Goal: Task Accomplishment & Management: Use online tool/utility

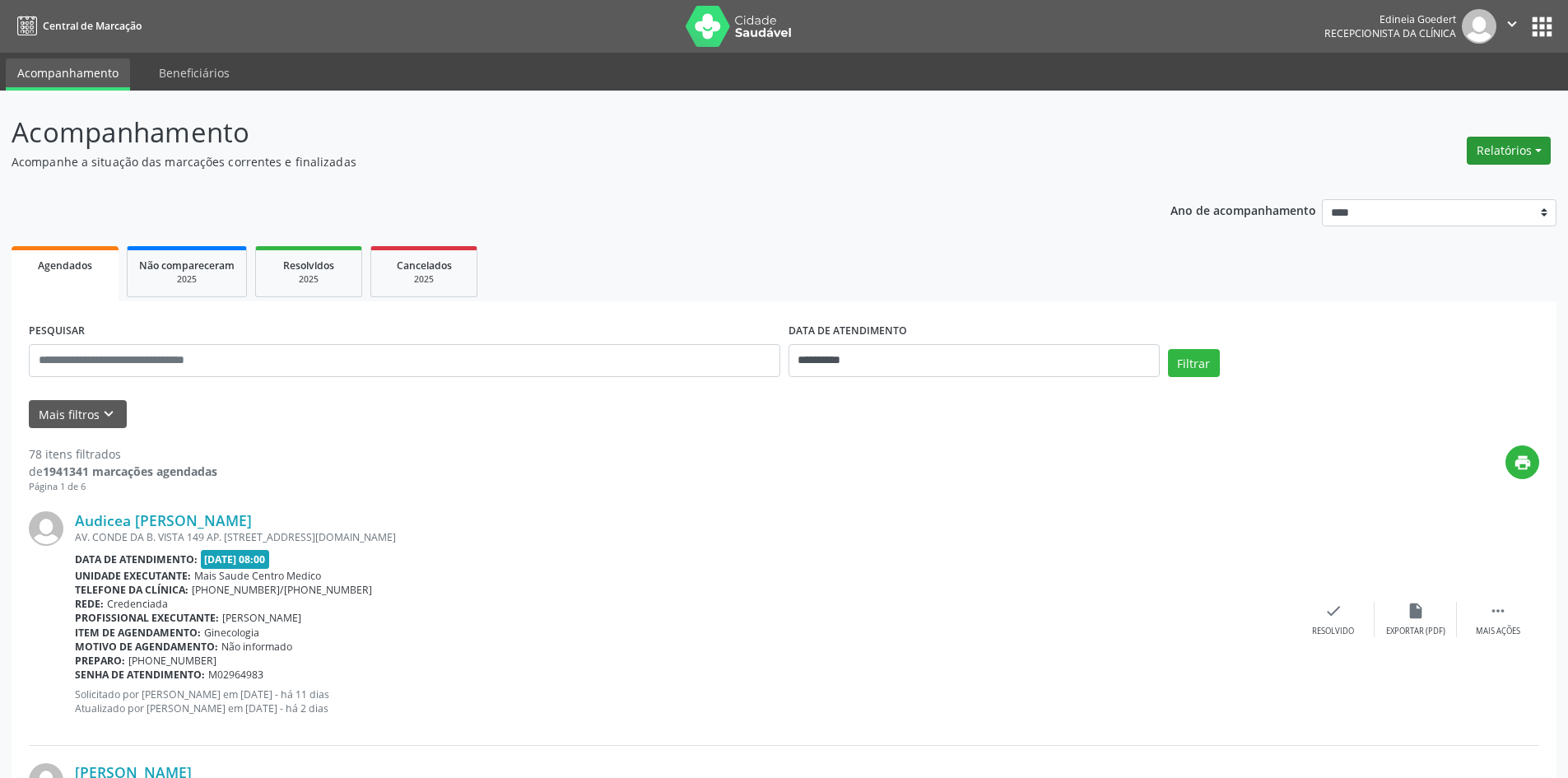
click at [1514, 152] on button "Relatórios" at bounding box center [1508, 150] width 84 height 28
click at [1478, 175] on link "Agendamentos" at bounding box center [1462, 185] width 177 height 23
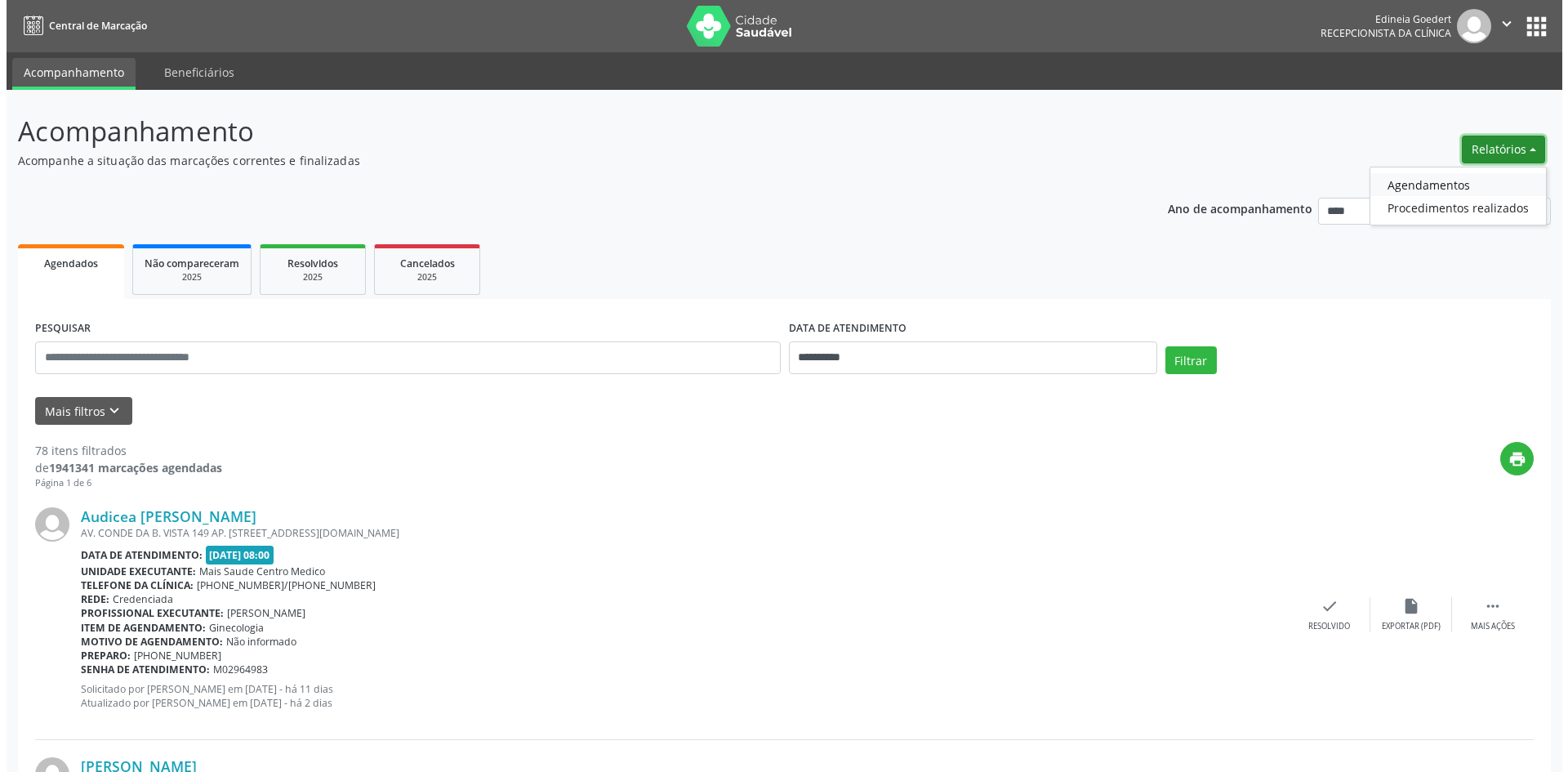
select select "*"
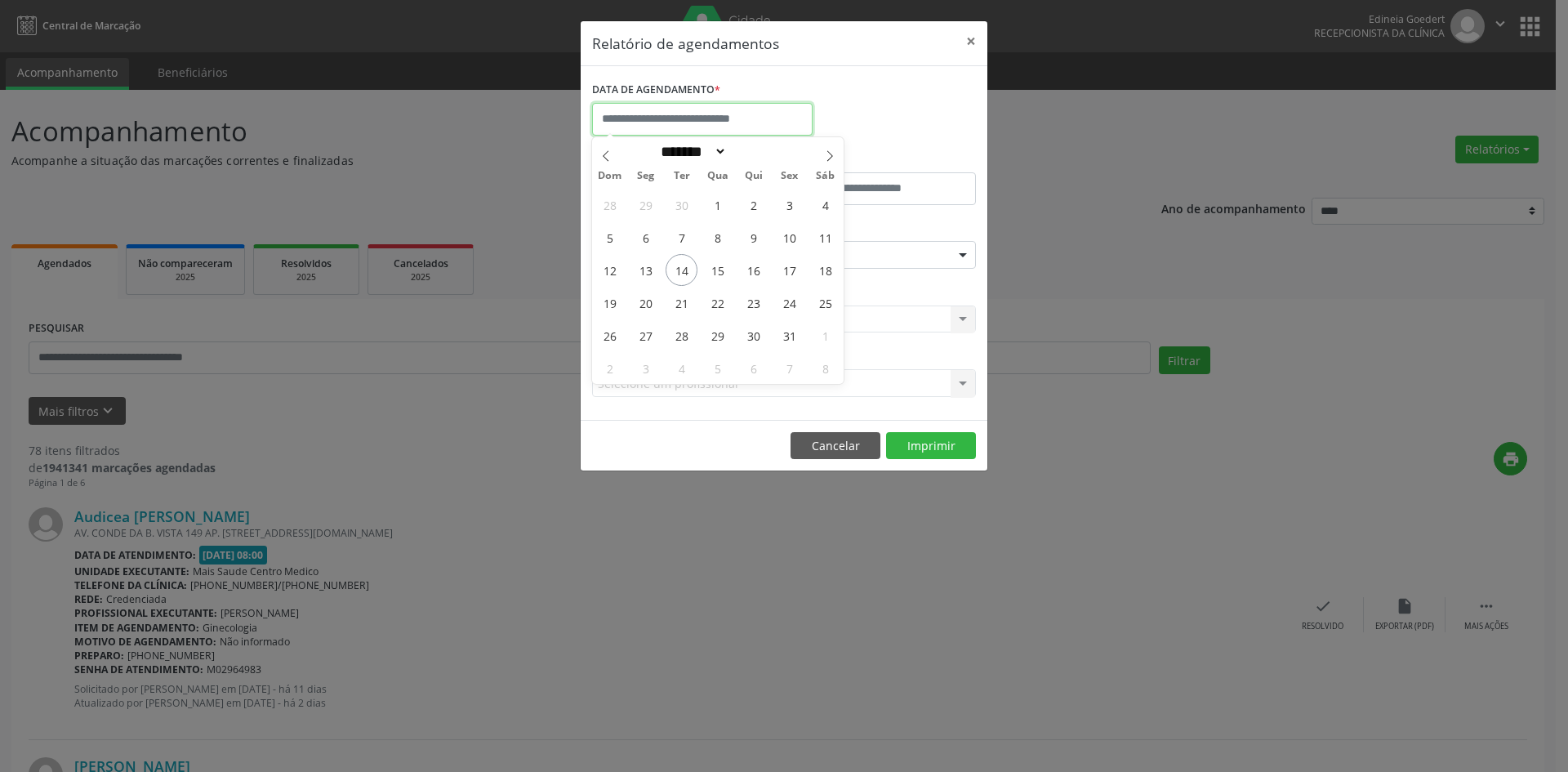
click at [688, 122] on input "text" at bounding box center [702, 119] width 220 height 33
click at [681, 270] on span "14" at bounding box center [682, 270] width 32 height 32
type input "**********"
click at [681, 270] on span "14" at bounding box center [682, 270] width 32 height 32
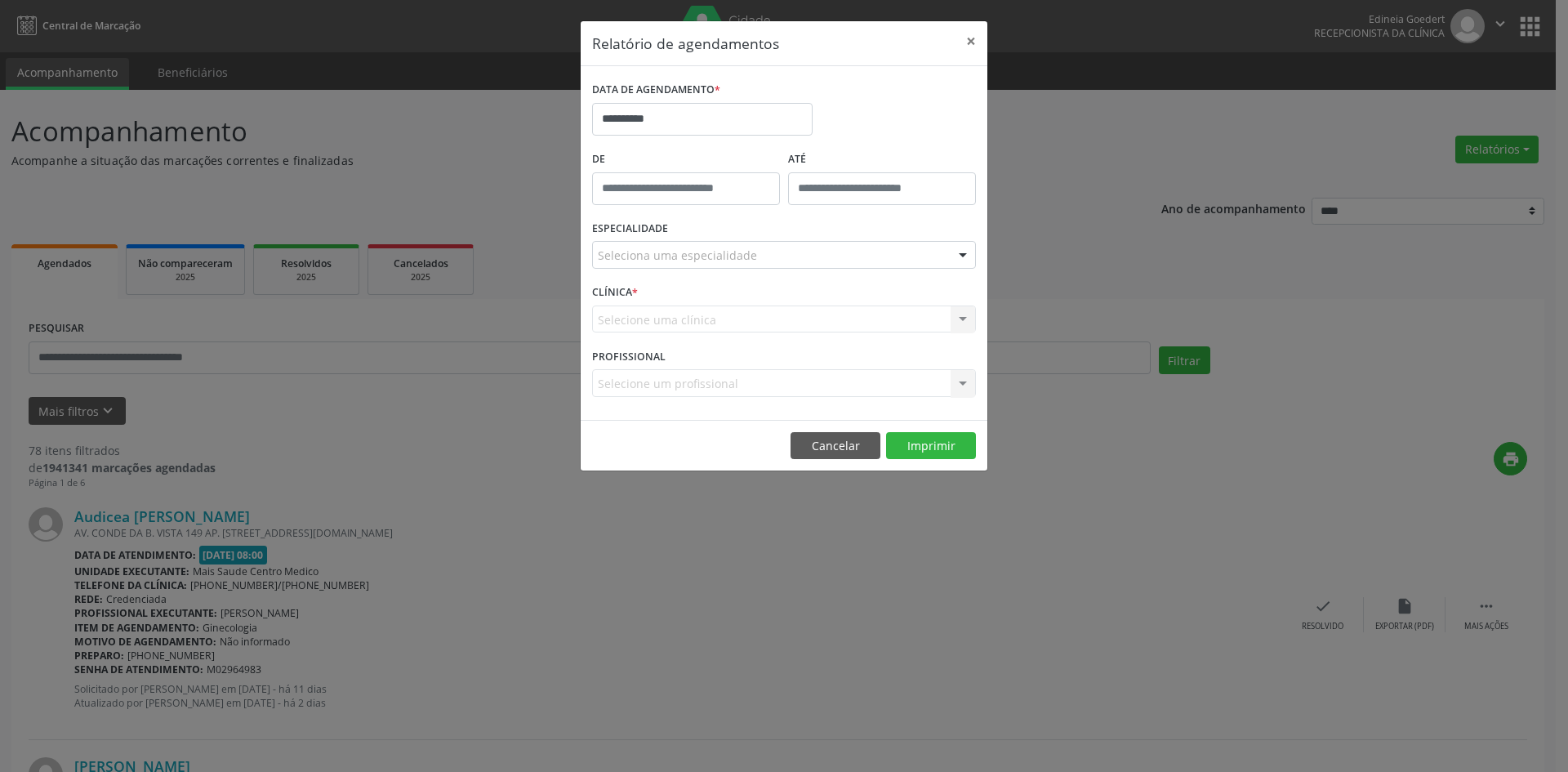
click at [751, 247] on div "Seleciona uma especialidade" at bounding box center [784, 254] width 384 height 28
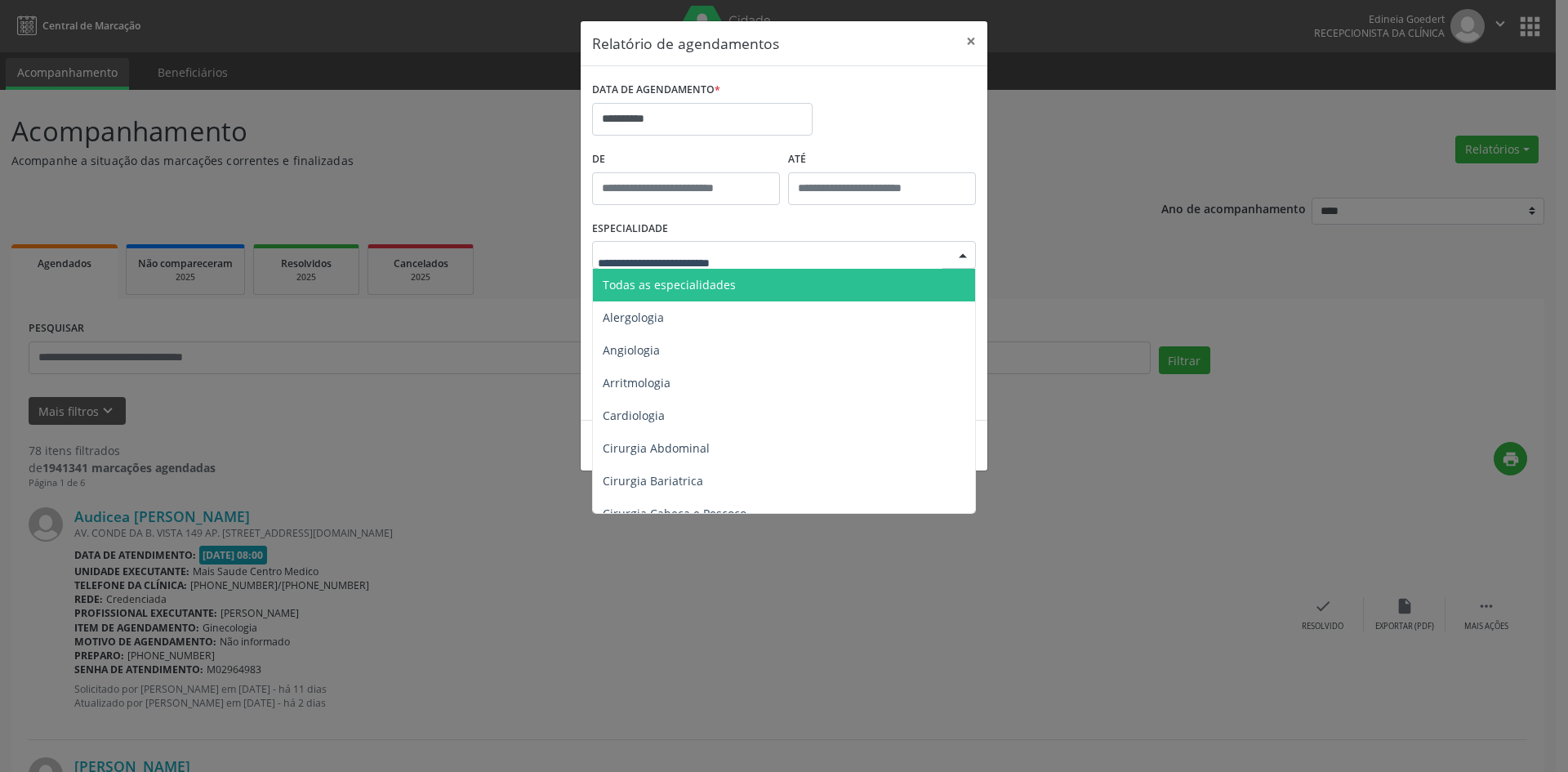
click at [742, 284] on span "Todas as especialidades" at bounding box center [785, 285] width 385 height 33
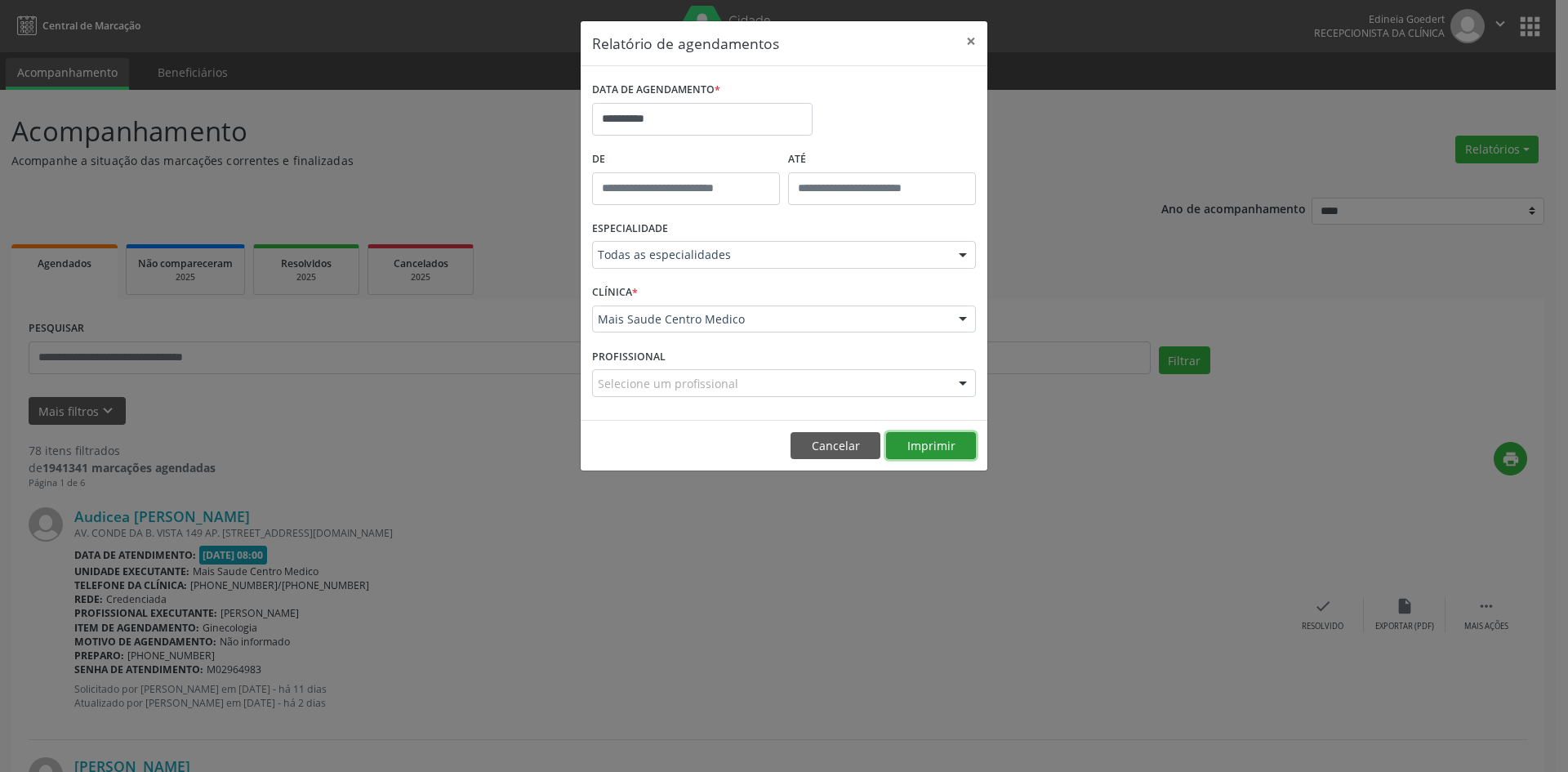
click at [958, 439] on button "Imprimir" at bounding box center [931, 446] width 90 height 28
